Goal: Obtain resource: Download file/media

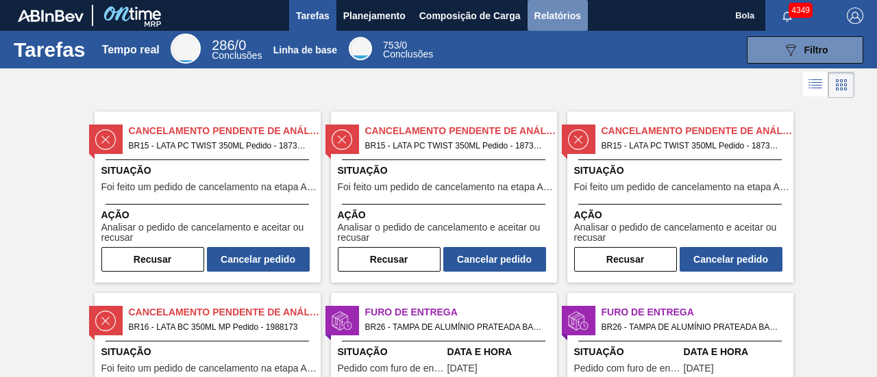
click at [576, 16] on font "Relatórios" at bounding box center [557, 15] width 47 height 11
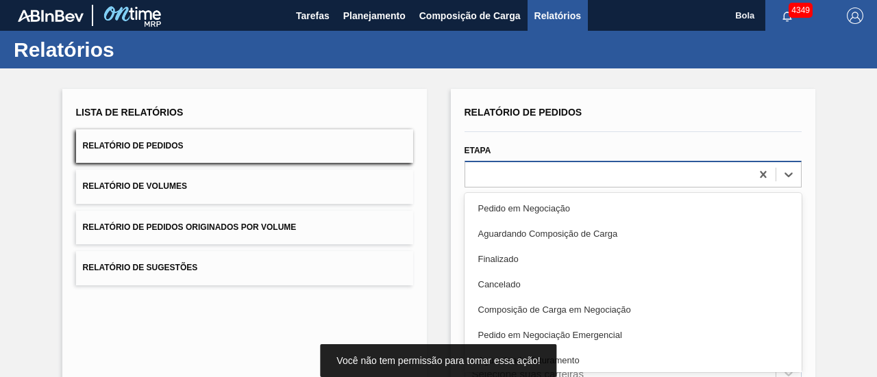
scroll to position [26, 0]
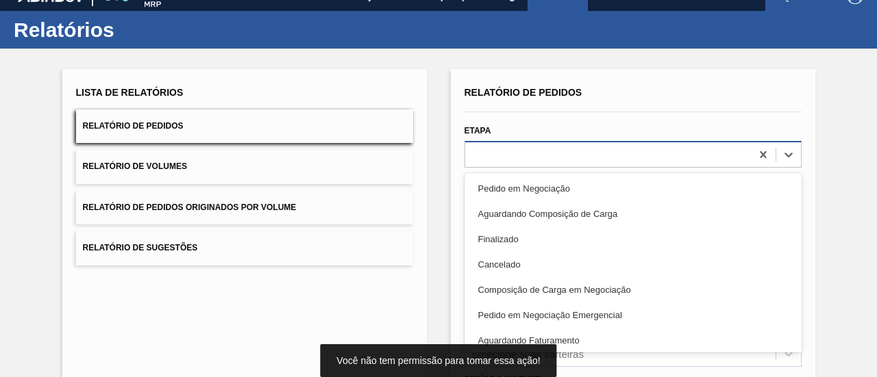
click at [533, 168] on div "option Pedido em Negociação focused, 1 of 20. 20 results available. Use Up and …" at bounding box center [632, 154] width 337 height 27
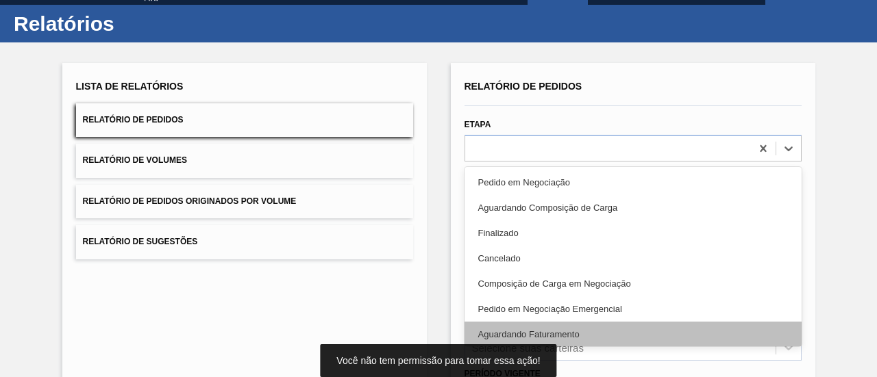
click at [551, 329] on font "Aguardando Faturamento" at bounding box center [528, 334] width 101 height 10
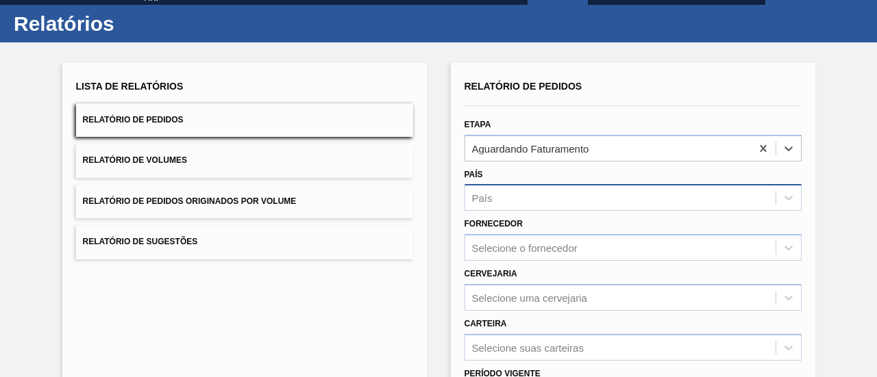
click at [515, 191] on div "País" at bounding box center [620, 198] width 310 height 20
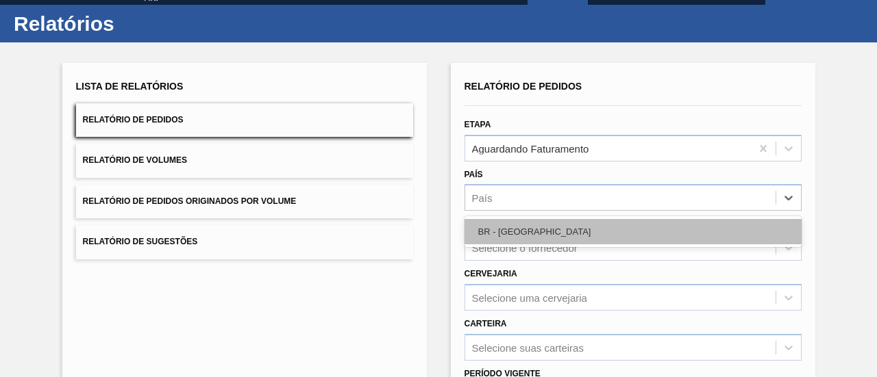
click at [524, 228] on div "BR - [GEOGRAPHIC_DATA]" at bounding box center [632, 231] width 337 height 25
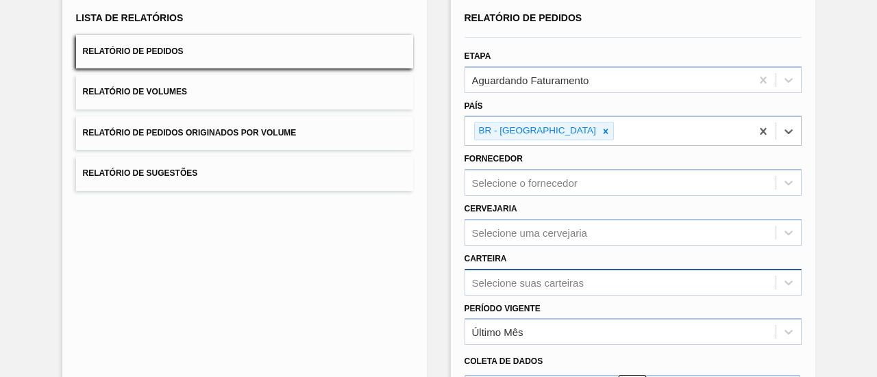
click at [513, 279] on div "Selecione suas carteiras" at bounding box center [632, 282] width 337 height 27
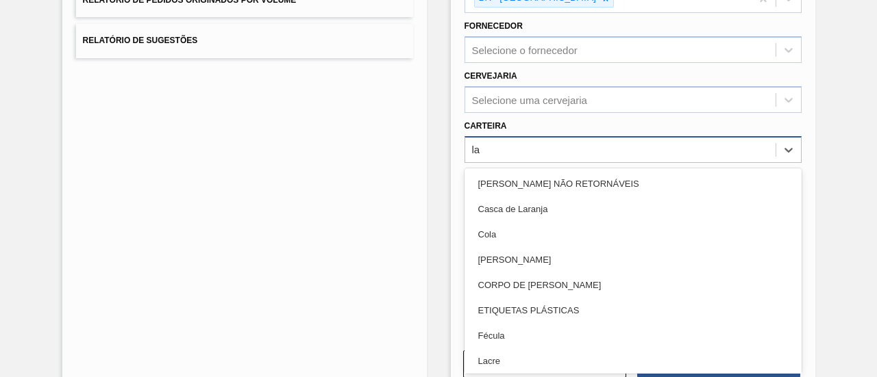
type input "lat"
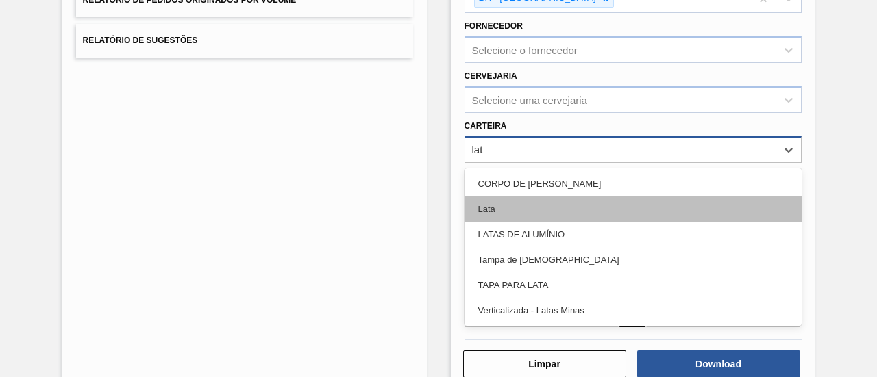
click at [493, 204] on font "Lata" at bounding box center [486, 209] width 17 height 10
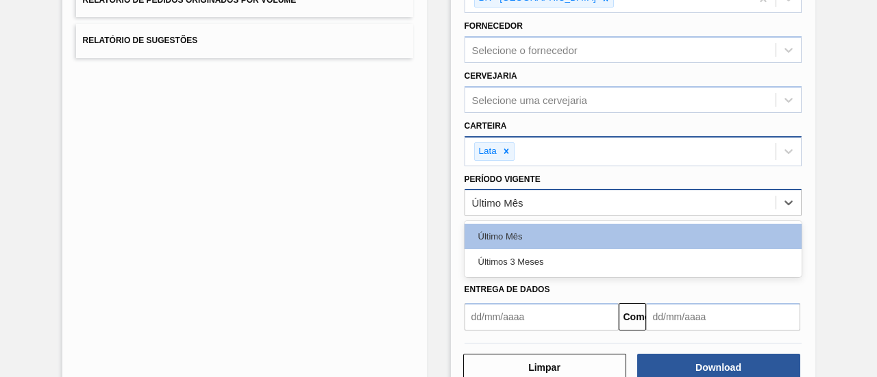
click at [556, 205] on div "Último Mês" at bounding box center [620, 203] width 310 height 20
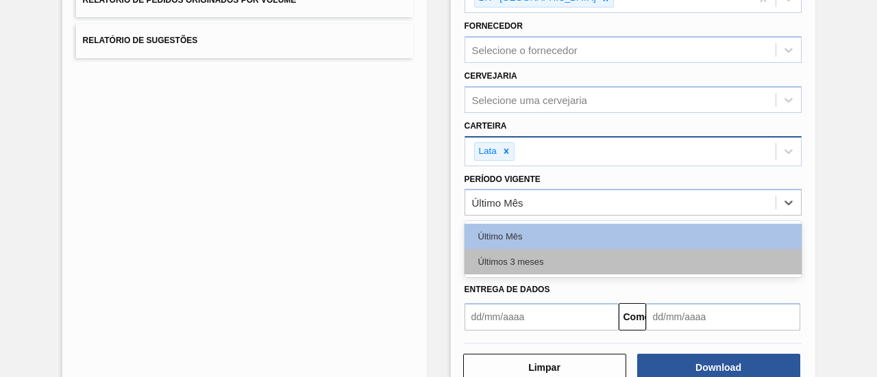
click at [517, 267] on div "Últimos 3 meses" at bounding box center [632, 261] width 337 height 25
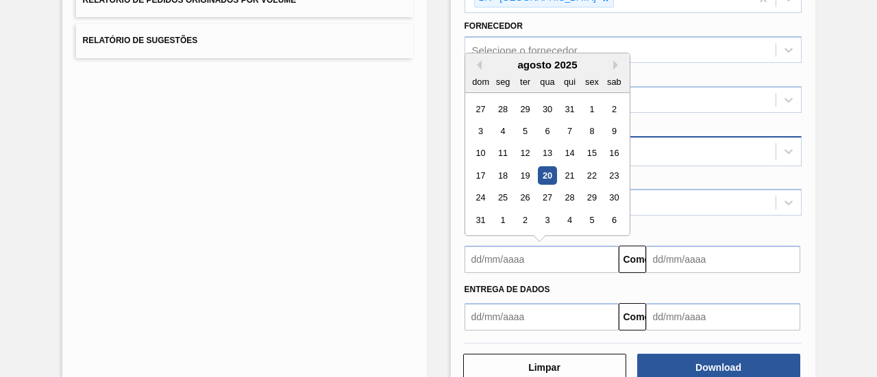
click at [515, 266] on input "text" at bounding box center [541, 259] width 154 height 27
click at [543, 166] on div "20" at bounding box center [547, 175] width 18 height 18
type input "[DATE]"
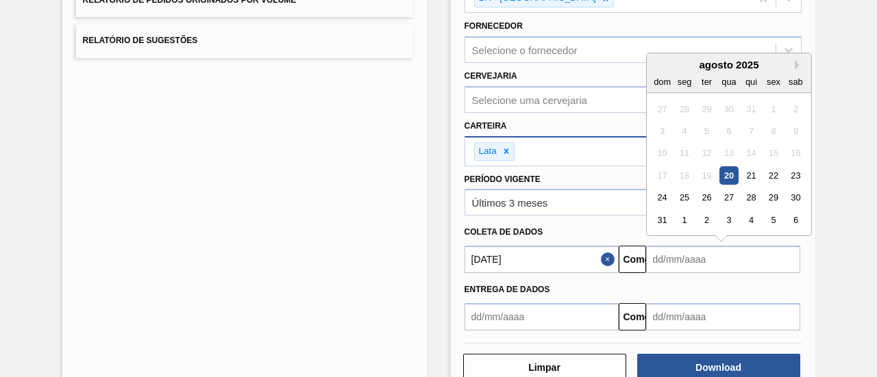
click at [710, 258] on input "text" at bounding box center [723, 259] width 154 height 27
click at [797, 62] on button "Próximo mês" at bounding box center [800, 65] width 10 height 10
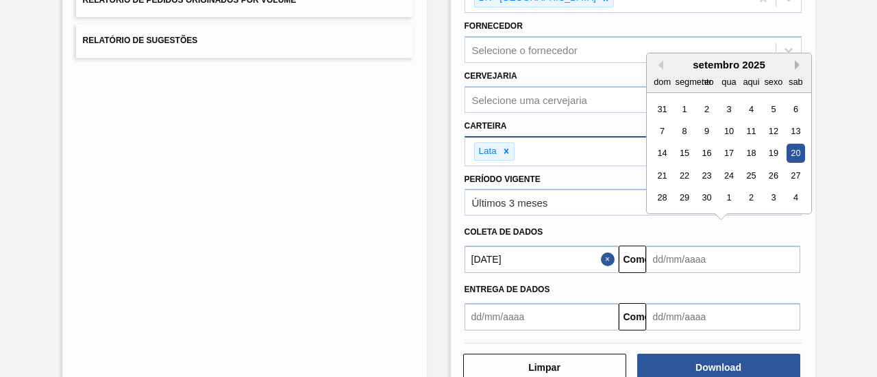
click at [797, 62] on button "Próximo mês" at bounding box center [800, 65] width 10 height 10
click at [681, 173] on div "20" at bounding box center [684, 175] width 18 height 18
type input "[DATE]"
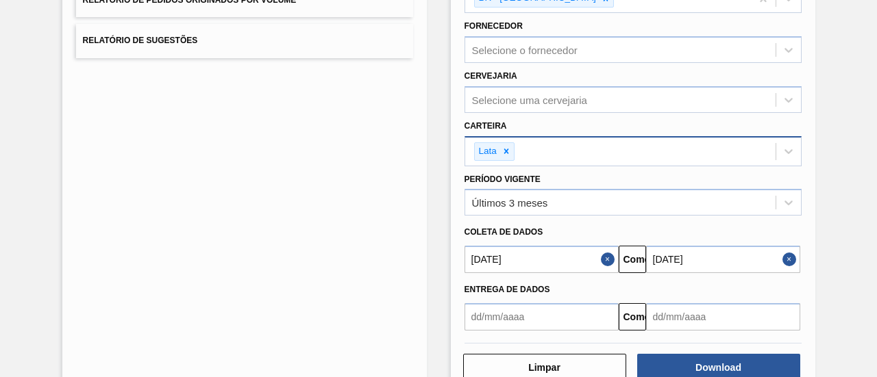
click at [838, 303] on div "Lista de Relatórios Relatório de Pedidos Relatório de Volumes Relatório de Pedi…" at bounding box center [438, 127] width 877 height 573
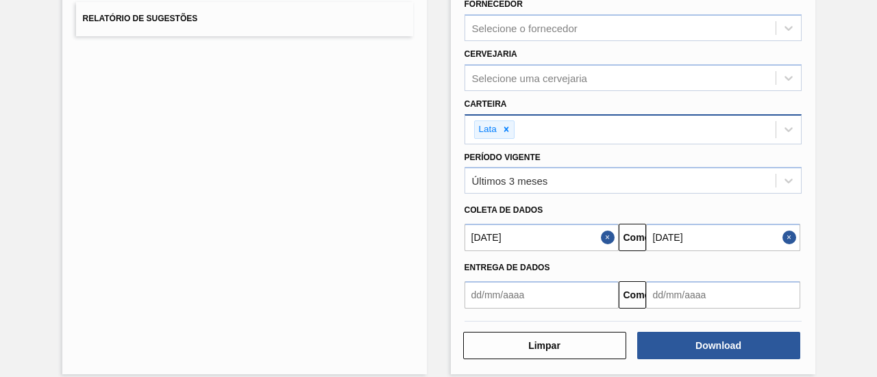
scroll to position [261, 0]
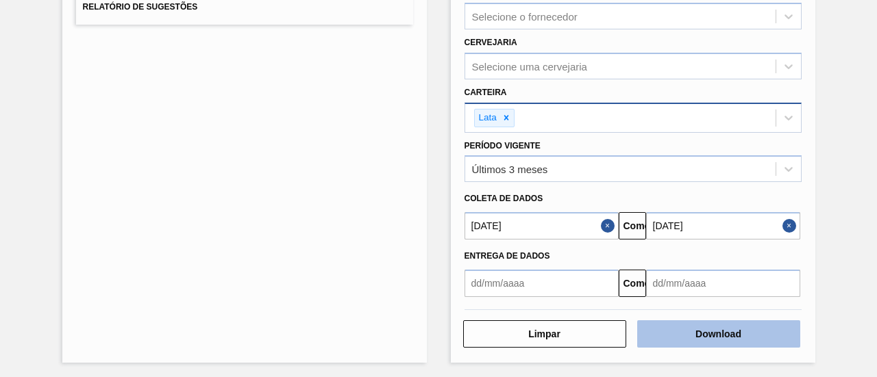
click at [696, 341] on button "Download" at bounding box center [718, 334] width 163 height 27
